Goal: Check status: Check status

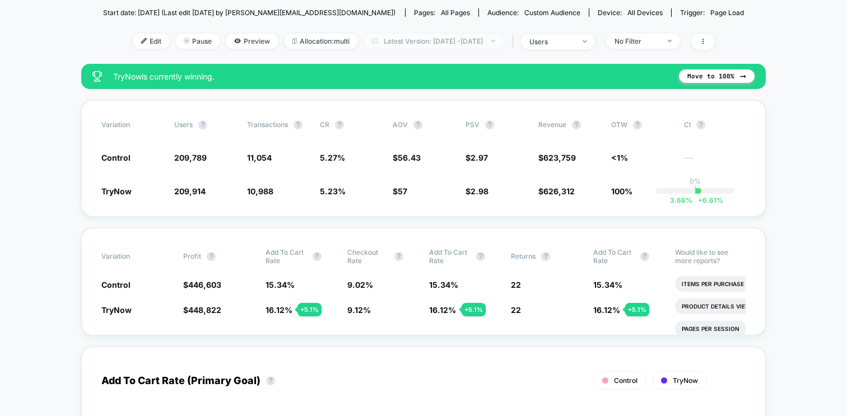
scroll to position [128, 0]
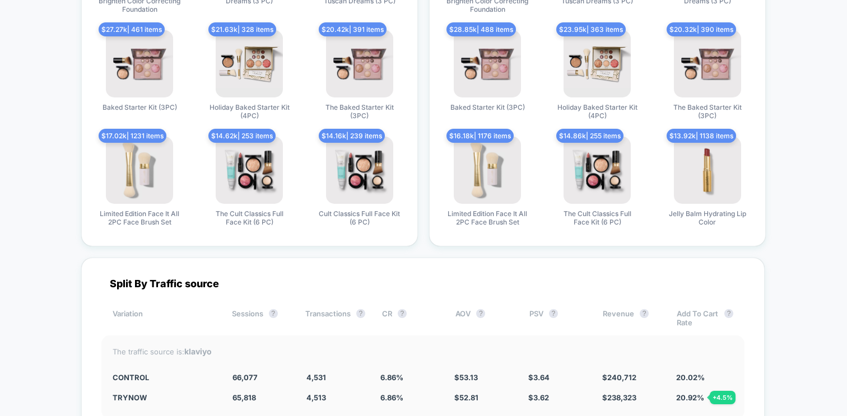
scroll to position [3178, 0]
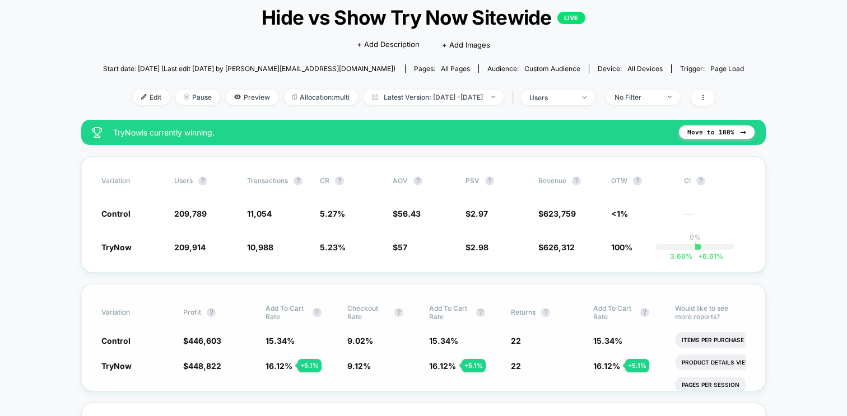
scroll to position [63, 0]
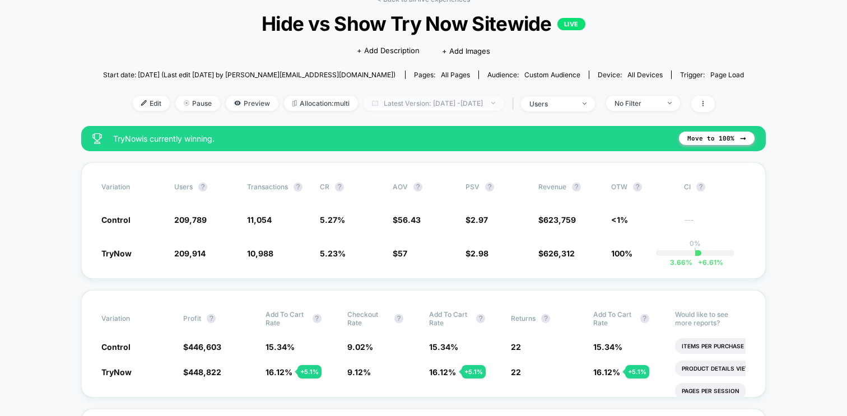
click at [427, 100] on span "Latest Version: [DATE] - [DATE]" at bounding box center [434, 103] width 140 height 15
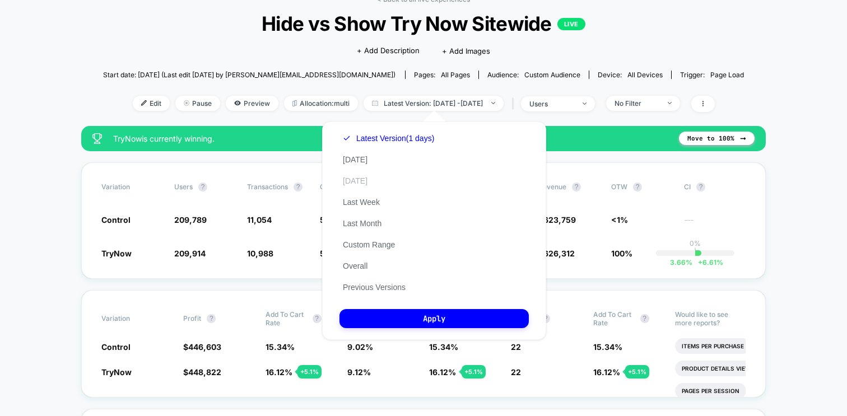
click at [356, 177] on button "[DATE]" at bounding box center [355, 181] width 31 height 10
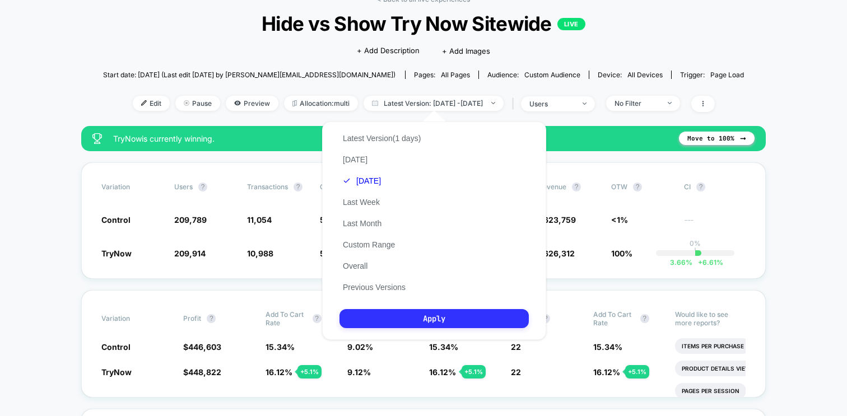
click at [419, 318] on button "Apply" at bounding box center [434, 318] width 189 height 19
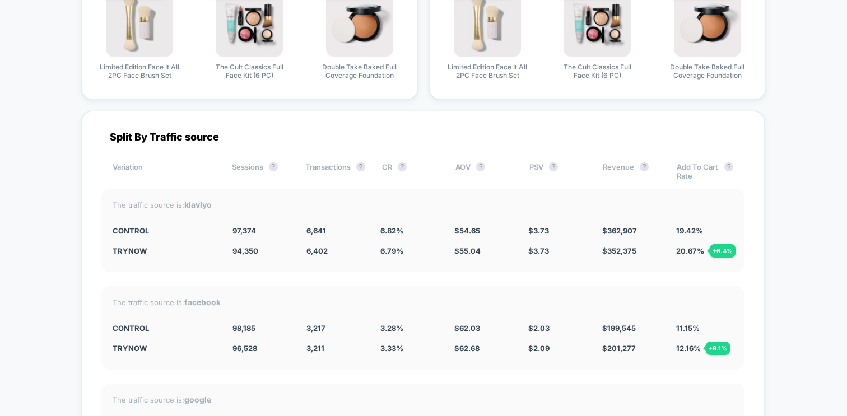
scroll to position [3075, 0]
